Goal: Find specific page/section: Find specific page/section

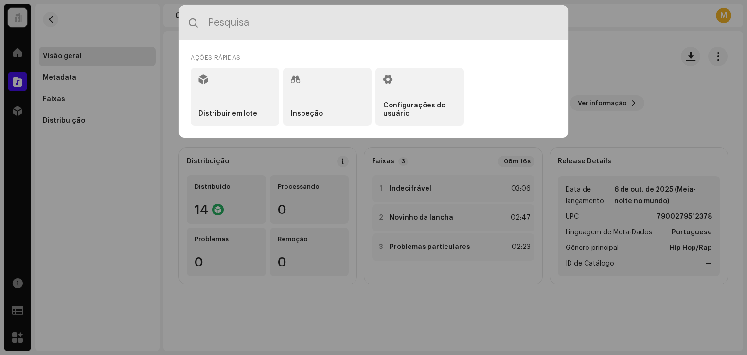
paste input "7900279521387"
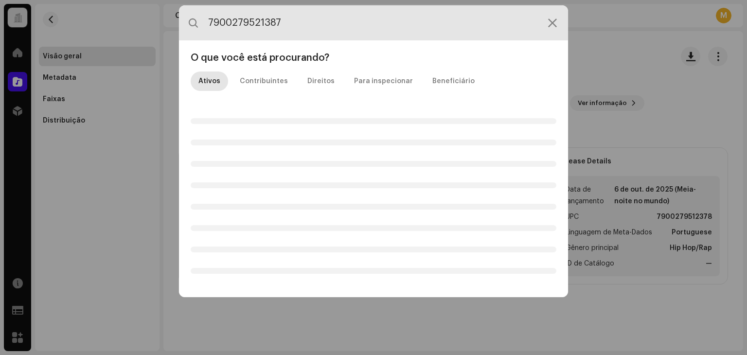
type input "7900279521387"
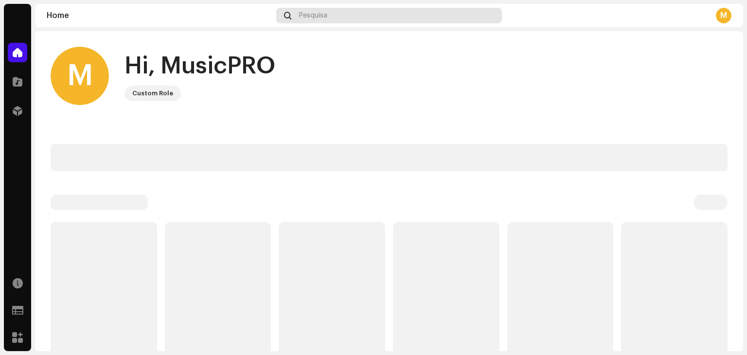
click at [330, 14] on div "Pesquisa" at bounding box center [389, 16] width 226 height 16
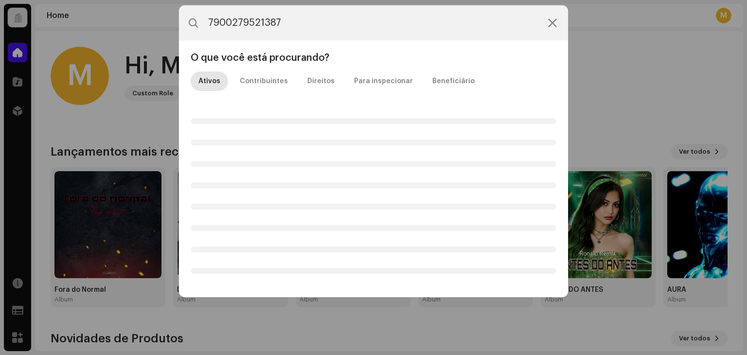
type input "7900279521387"
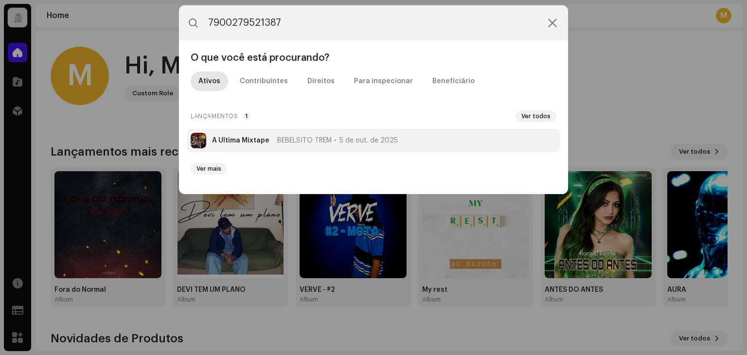
click at [252, 143] on strong "A Última Mixtape" at bounding box center [240, 141] width 57 height 8
